Goal: Information Seeking & Learning: Find specific fact

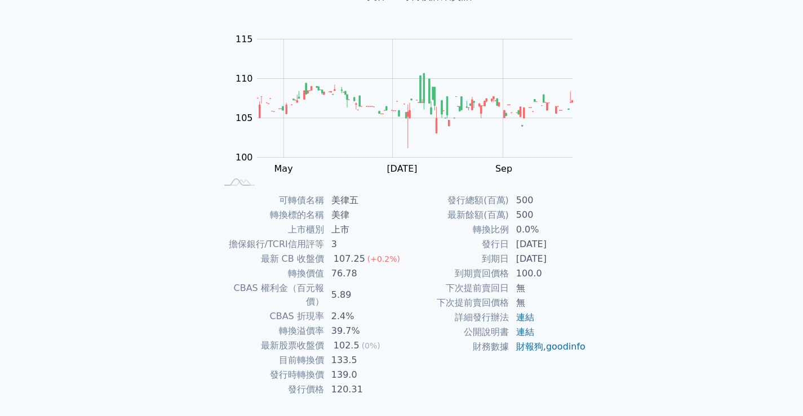
scroll to position [105, 0]
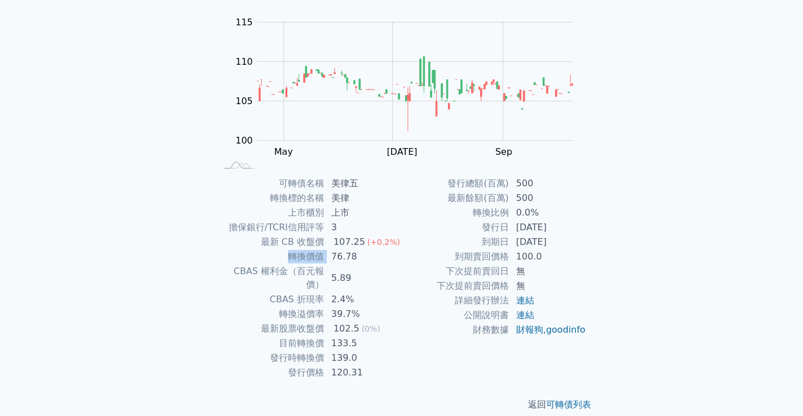
drag, startPoint x: 288, startPoint y: 256, endPoint x: 330, endPoint y: 259, distance: 41.8
click at [330, 259] on tr "轉換價值 76.78" at bounding box center [309, 257] width 185 height 15
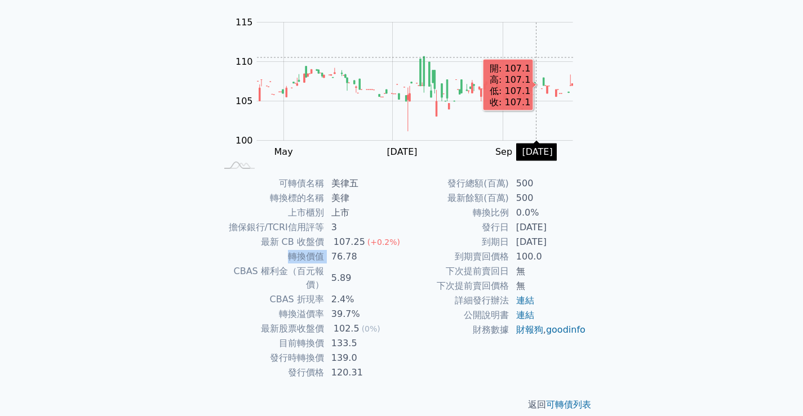
scroll to position [0, 0]
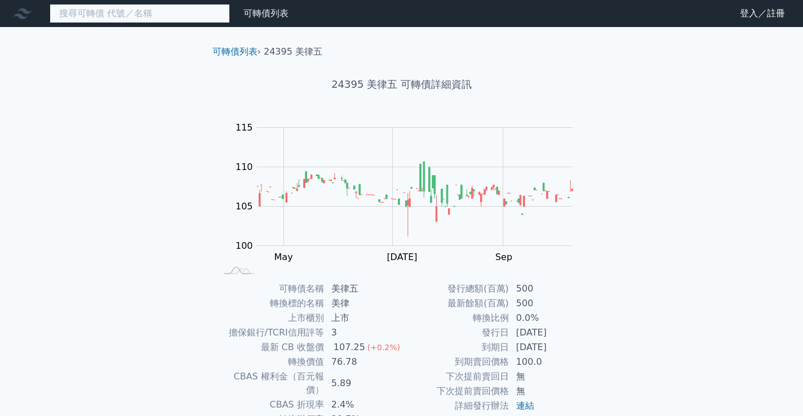
click at [175, 18] on input at bounding box center [140, 13] width 180 height 19
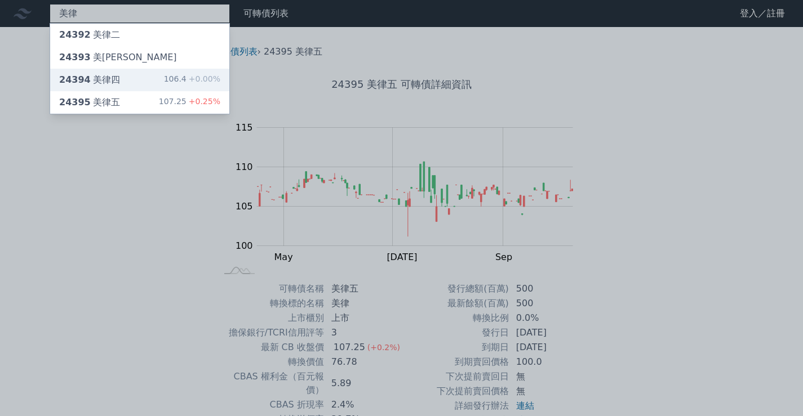
type input "美律"
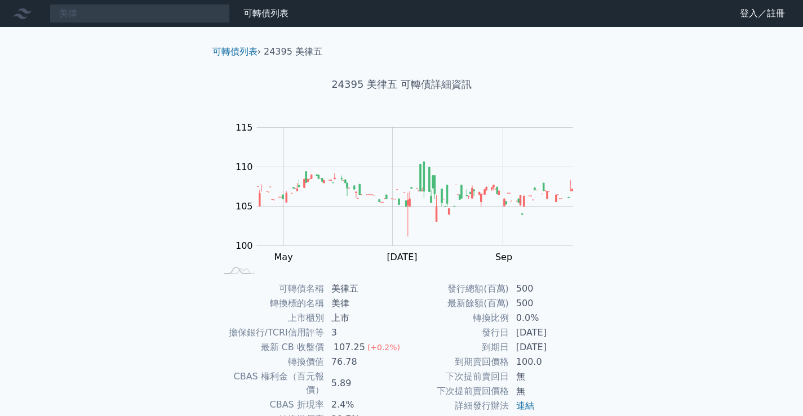
click at [149, 78] on div "美律 可轉債列表 財務數據 可轉債列表 財務數據 登入／註冊 登入／註冊 可轉債列表 › 24395 美律五 24395 美律五 可轉債詳細資訊 Zoom O…" at bounding box center [401, 267] width 803 height 535
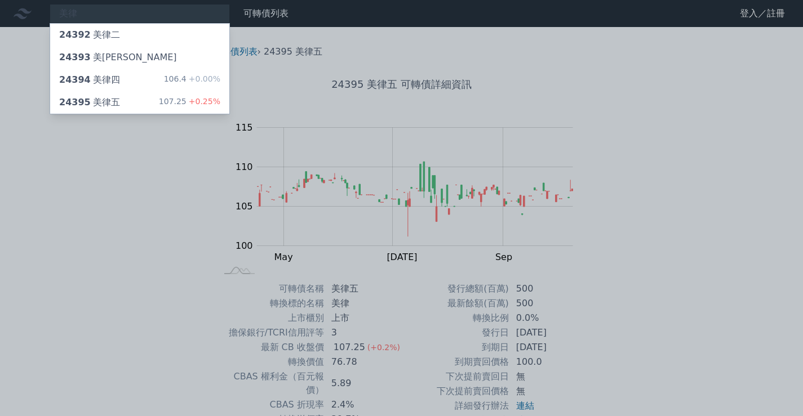
click at [149, 78] on div "24394 美律四 106.4 +0.00%" at bounding box center [139, 80] width 179 height 23
